Goal: Transaction & Acquisition: Purchase product/service

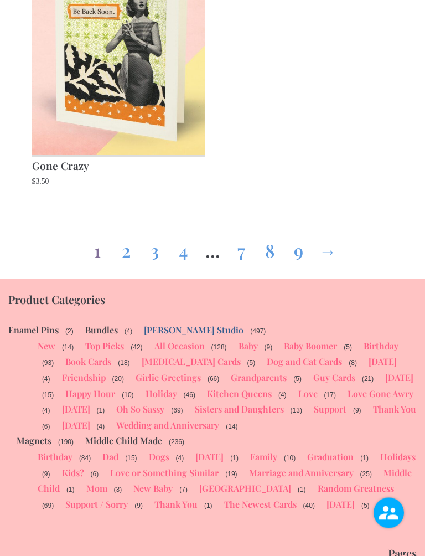
scroll to position [2263, 0]
click at [126, 255] on link "2" at bounding box center [126, 248] width 18 height 40
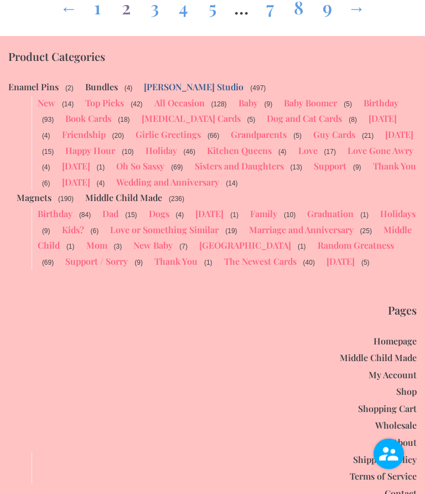
scroll to position [2527, 0]
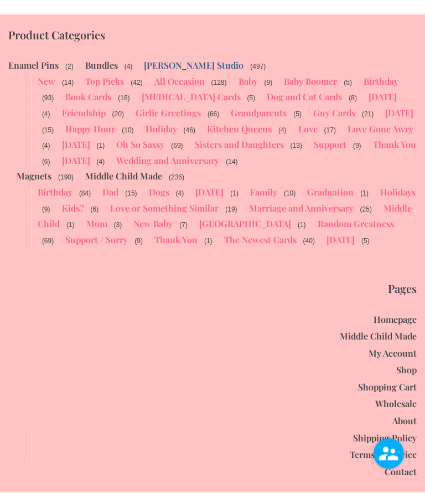
click at [424, 367] on div "Pages Homepage Middle Child Made My Account Shop Shopping Cart Wholesale About …" at bounding box center [212, 381] width 425 height 198
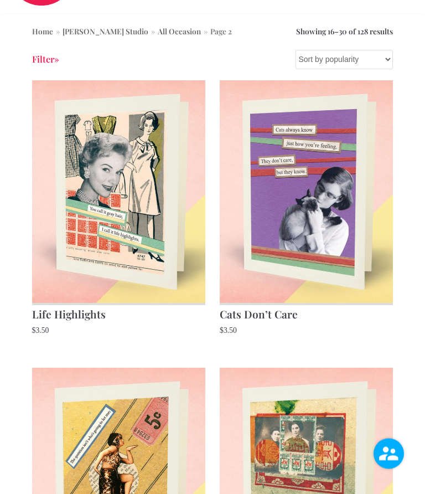
scroll to position [0, 0]
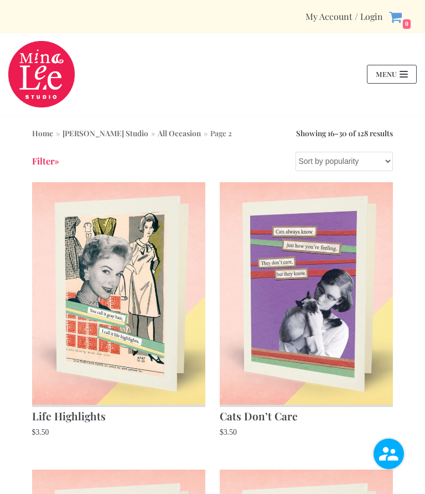
click at [52, 61] on img "Mina Lee Studio" at bounding box center [41, 74] width 66 height 66
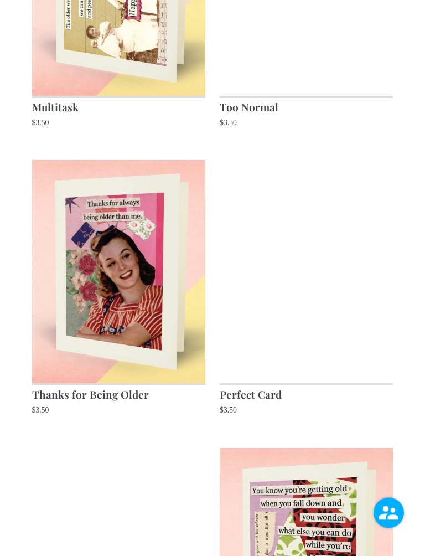
scroll to position [885, 0]
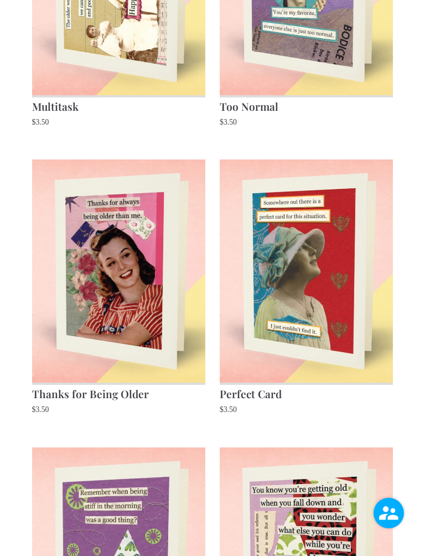
click at [155, 317] on img at bounding box center [118, 270] width 173 height 223
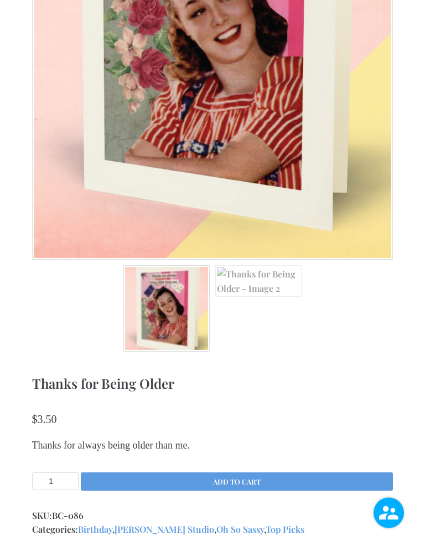
scroll to position [356, 0]
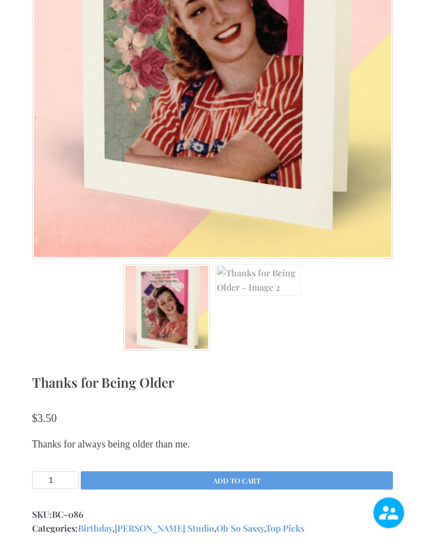
click at [246, 486] on button "Add to cart" at bounding box center [237, 481] width 313 height 18
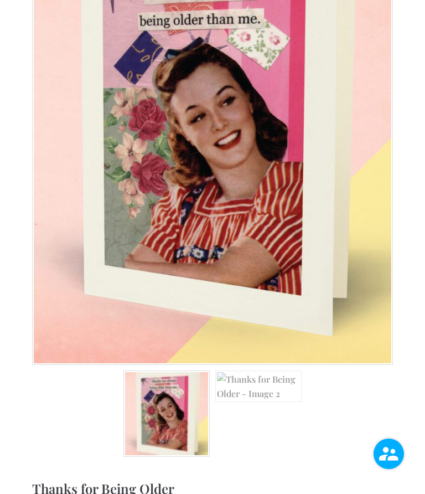
scroll to position [255, 0]
